Goal: Task Accomplishment & Management: Manage account settings

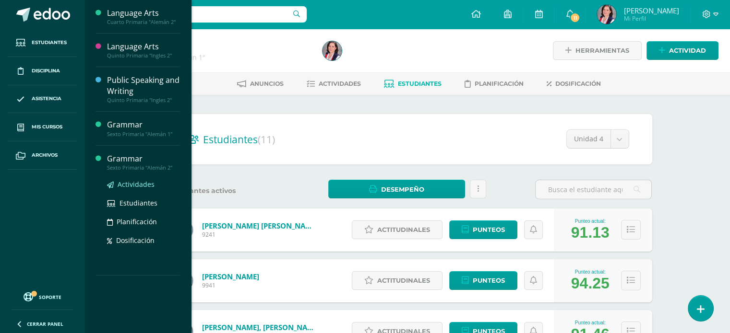
click at [133, 181] on span "Actividades" at bounding box center [136, 184] width 37 height 9
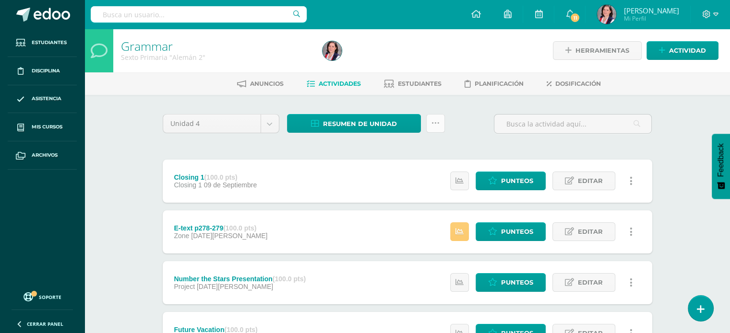
click at [437, 126] on icon at bounding box center [435, 123] width 8 height 8
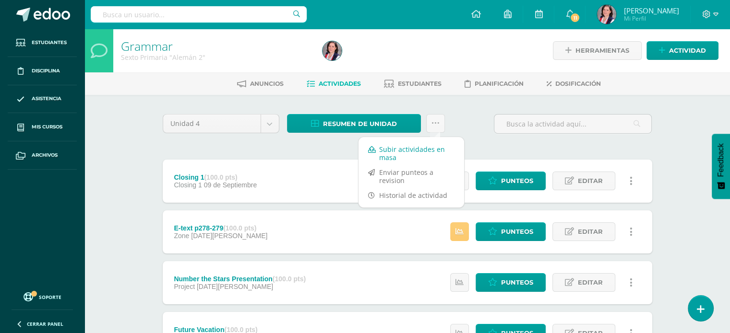
click at [404, 158] on link "Subir actividades en masa" at bounding box center [411, 153] width 106 height 23
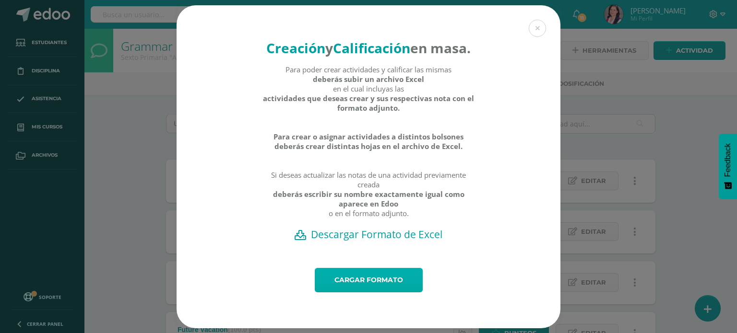
click at [357, 291] on link "Cargar formato" at bounding box center [369, 280] width 108 height 24
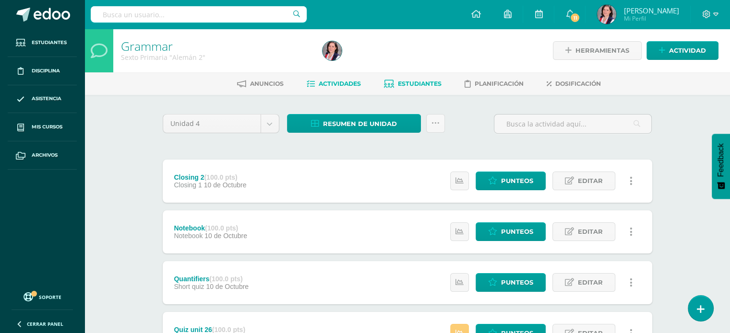
click at [426, 85] on span "Estudiantes" at bounding box center [420, 83] width 44 height 7
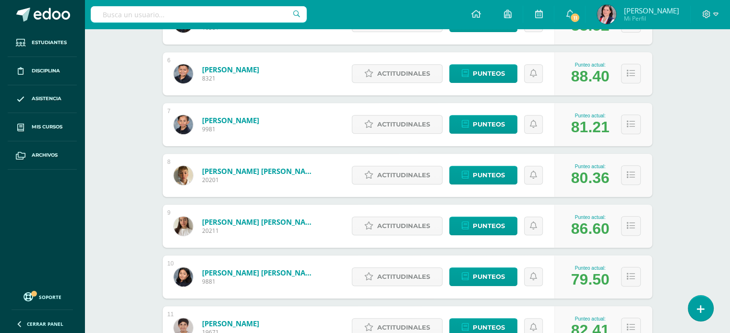
scroll to position [410, 0]
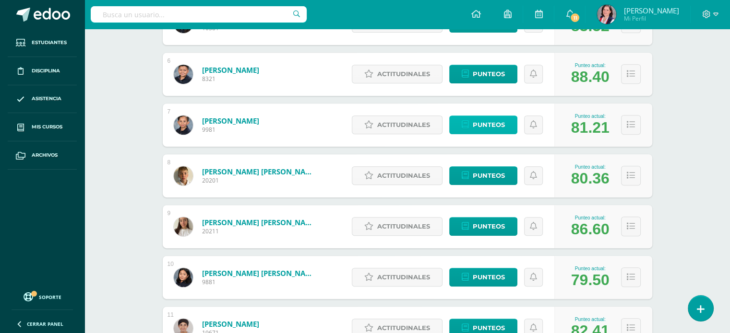
click at [503, 125] on span "Punteos" at bounding box center [488, 125] width 32 height 18
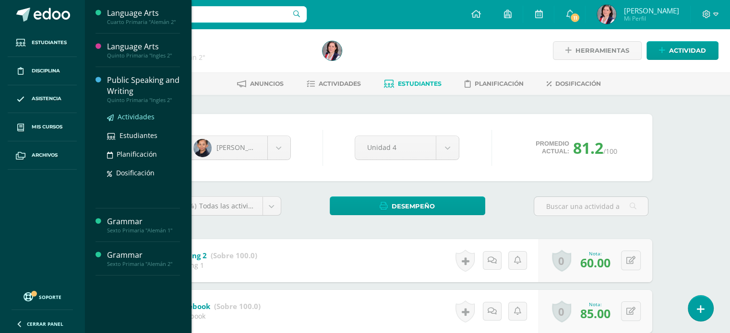
click at [132, 117] on span "Actividades" at bounding box center [136, 116] width 37 height 9
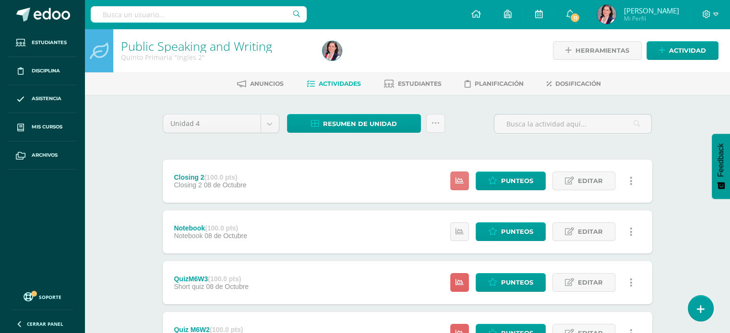
click at [460, 184] on icon at bounding box center [459, 181] width 8 height 8
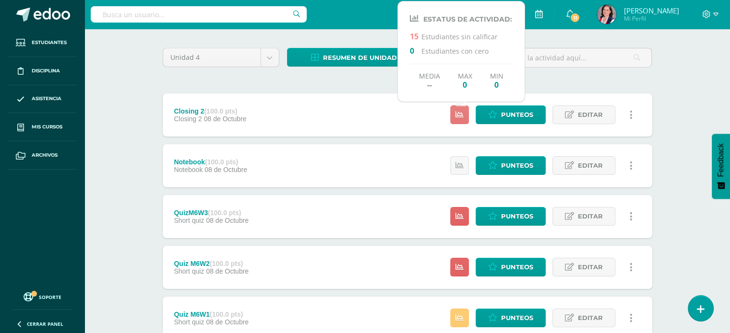
scroll to position [67, 0]
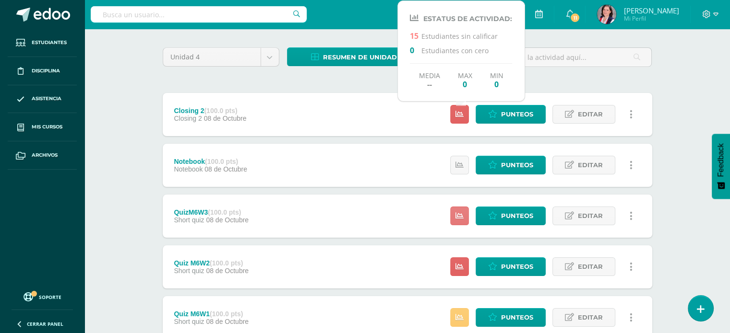
click at [460, 217] on icon at bounding box center [459, 216] width 8 height 8
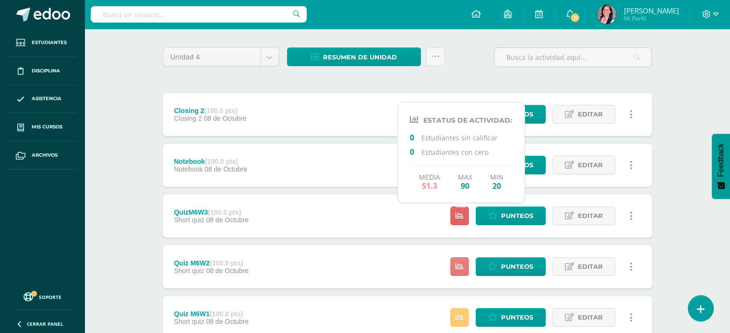
click at [461, 267] on icon at bounding box center [459, 267] width 8 height 8
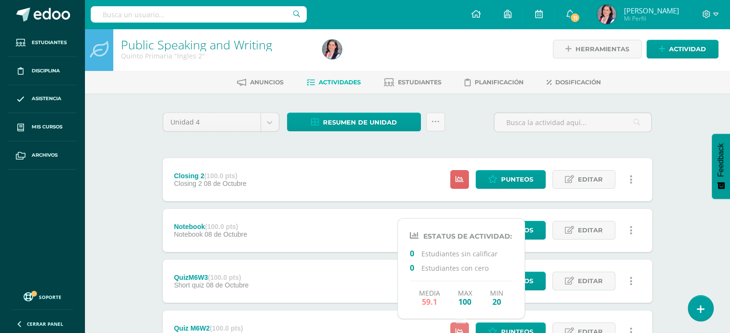
scroll to position [0, 0]
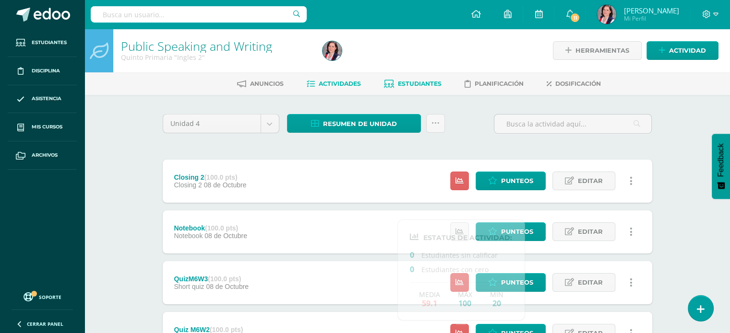
click at [424, 83] on span "Estudiantes" at bounding box center [420, 83] width 44 height 7
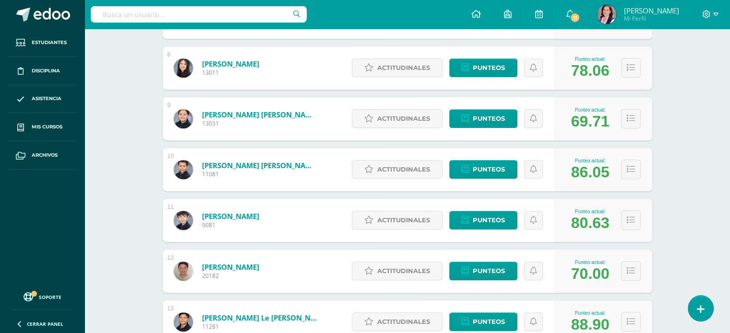
scroll to position [519, 0]
